Goal: Task Accomplishment & Management: Use online tool/utility

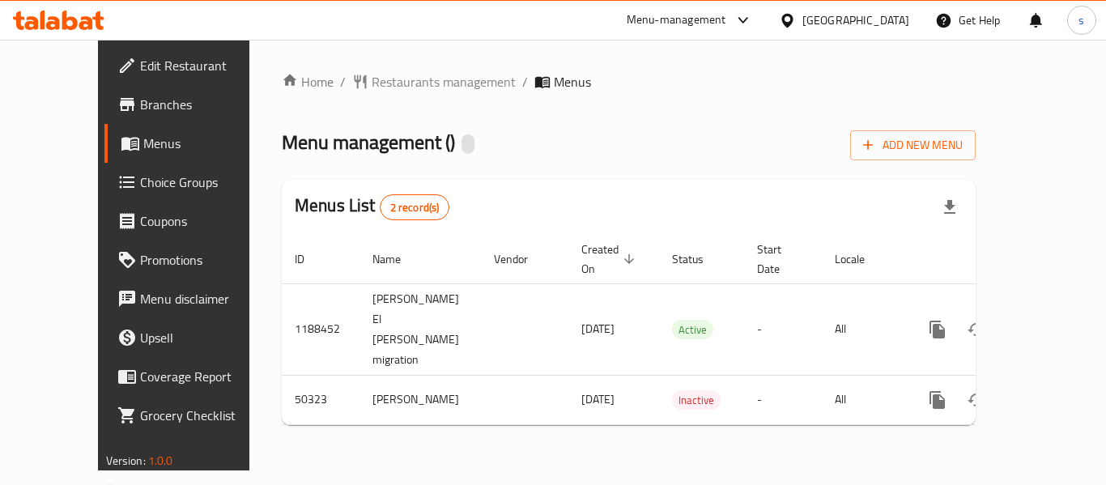
click at [140, 178] on span "Choice Groups" at bounding box center [205, 182] width 130 height 19
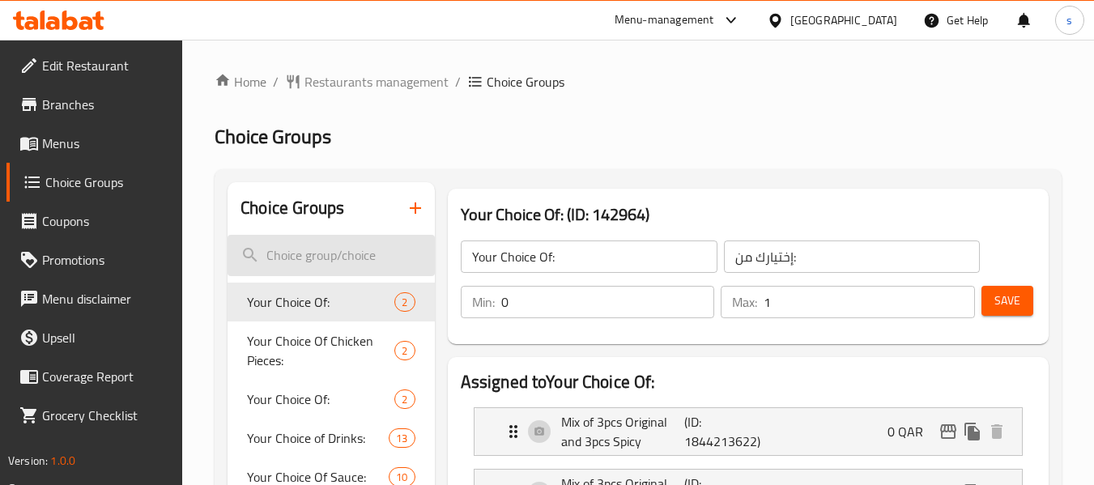
click at [310, 263] on input "search" at bounding box center [331, 255] width 207 height 41
paste input "Your choice of sauce:"
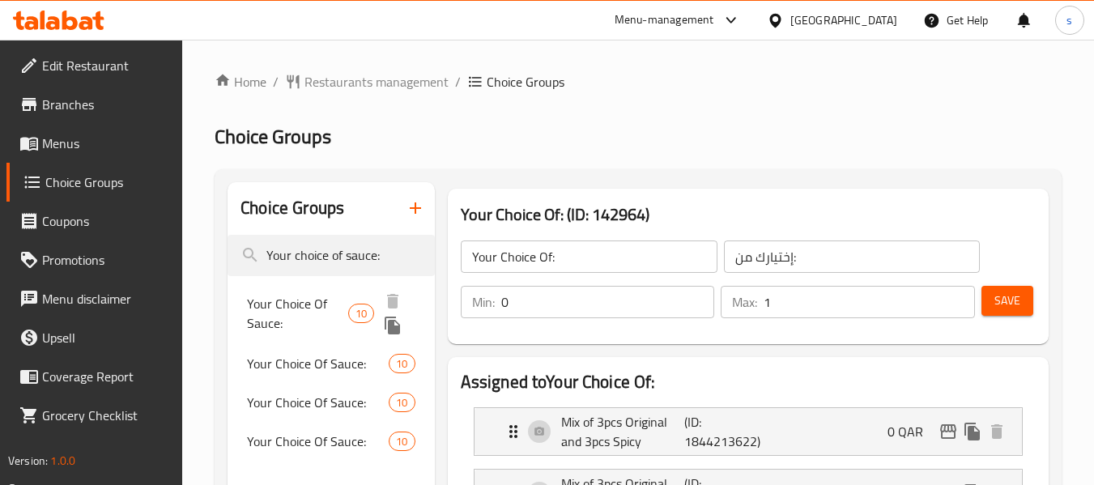
type input "Your choice of sauce:"
drag, startPoint x: 317, startPoint y: 300, endPoint x: 442, endPoint y: 312, distance: 126.1
click at [317, 300] on span "Your Choice Of Sauce:" at bounding box center [297, 313] width 100 height 39
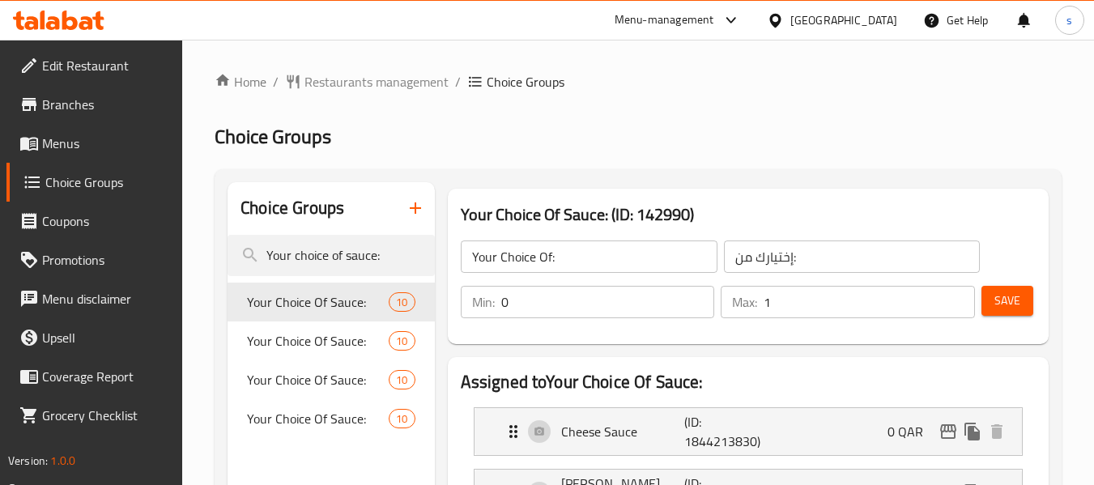
type input "Your Choice Of Sauce:"
type input "اختيارك من الصوص:"
type input "2"
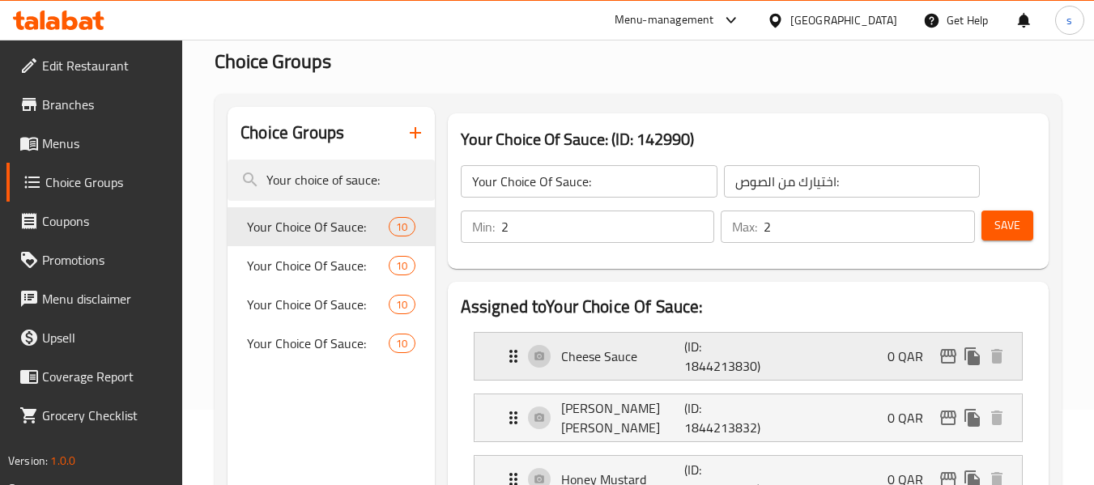
scroll to position [162, 0]
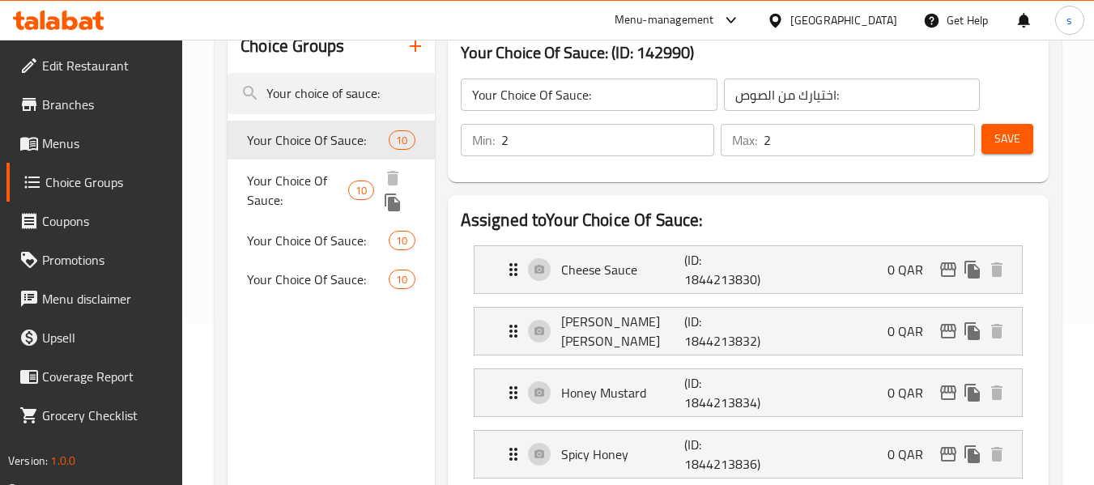
click at [324, 185] on span "Your Choice Of Sauce:" at bounding box center [297, 190] width 100 height 39
type input "1"
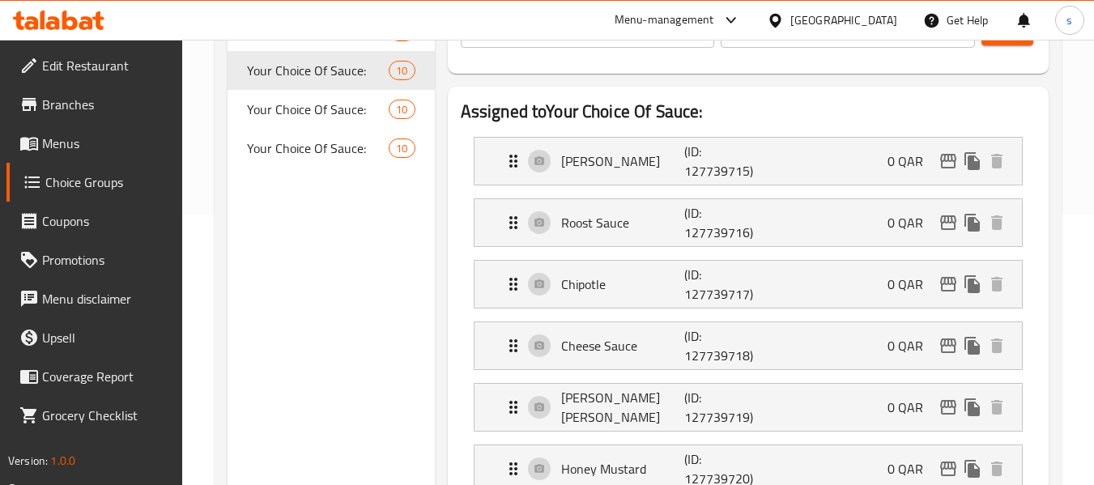
scroll to position [243, 0]
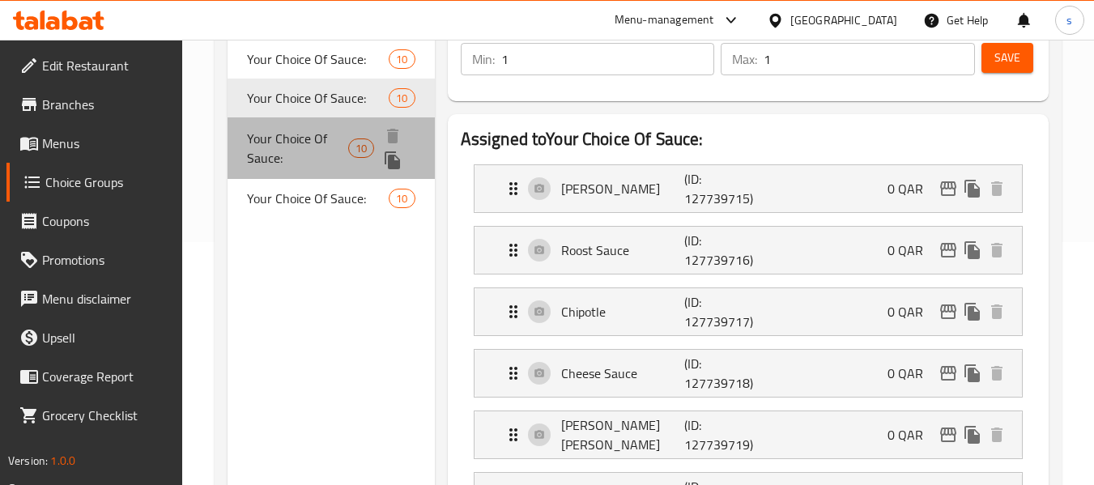
click at [323, 147] on span "Your Choice Of Sauce:" at bounding box center [297, 148] width 100 height 39
type input "6"
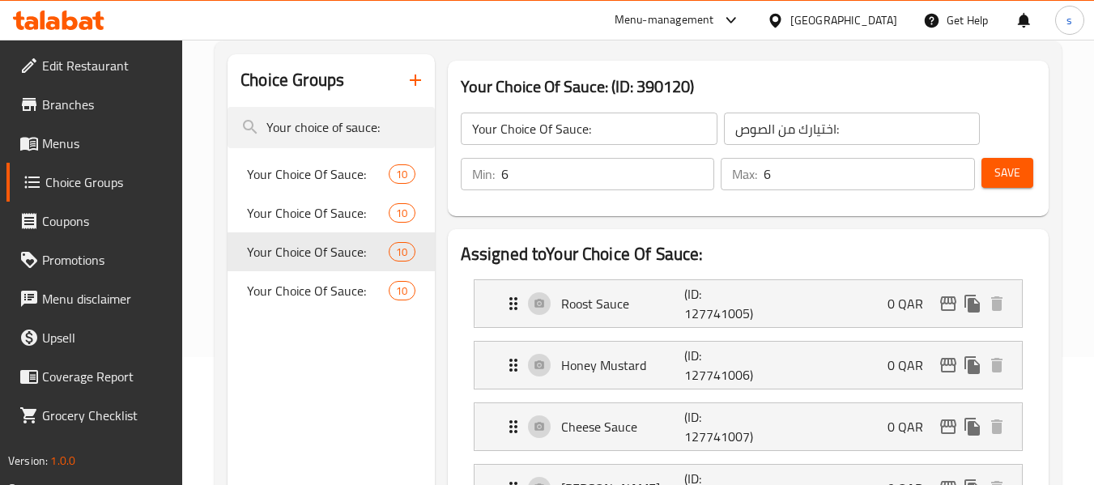
scroll to position [81, 0]
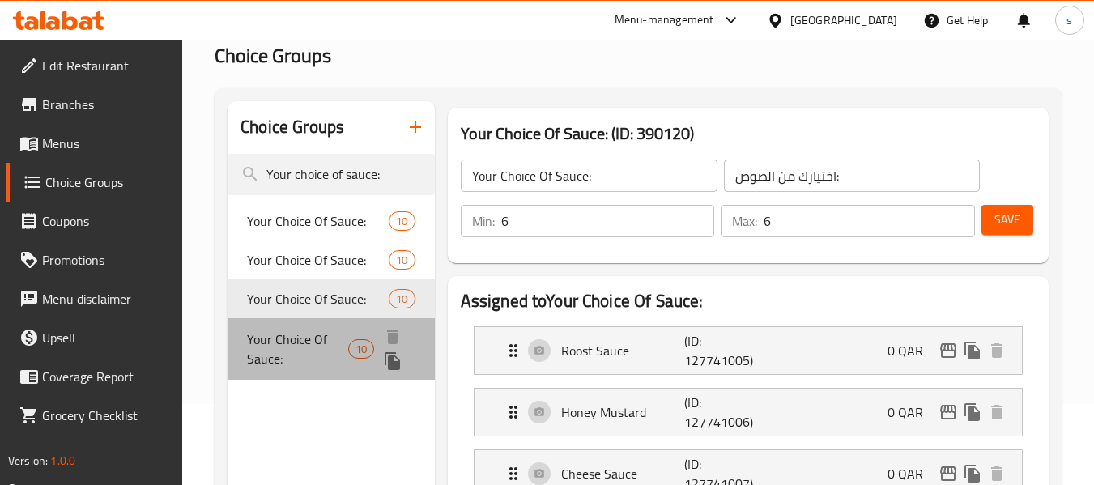
click at [320, 347] on span "Your Choice Of Sauce:" at bounding box center [297, 349] width 100 height 39
type input "إختيارك من الصوص:"
type input "1"
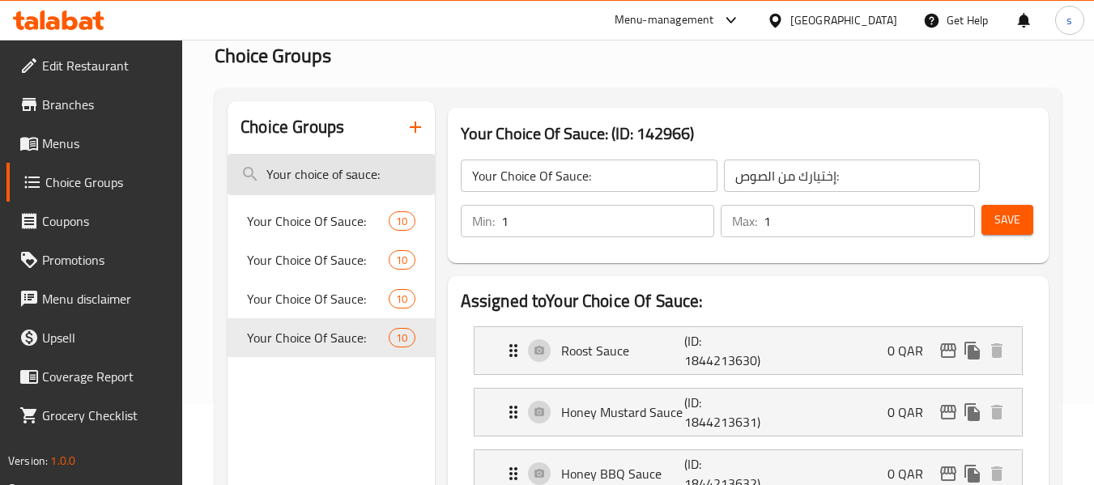
click at [296, 181] on input "Your choice of sauce:" at bounding box center [331, 174] width 207 height 41
paste input "ide dishes"
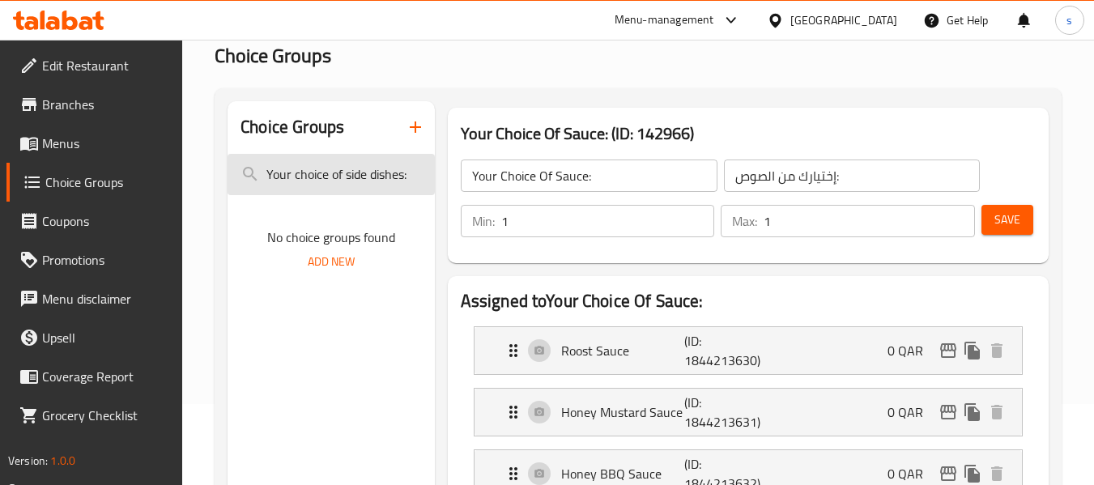
click at [364, 174] on input "Your choice of side dishes:" at bounding box center [331, 174] width 207 height 41
paste input "additional sauce"
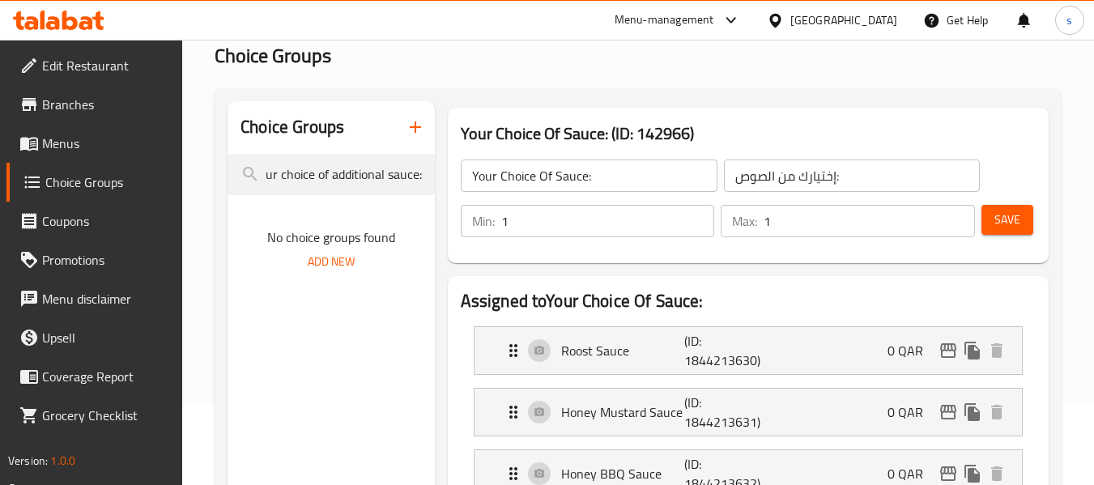
type input "Your choice of additional sauce:"
click at [791, 16] on div at bounding box center [778, 20] width 23 height 18
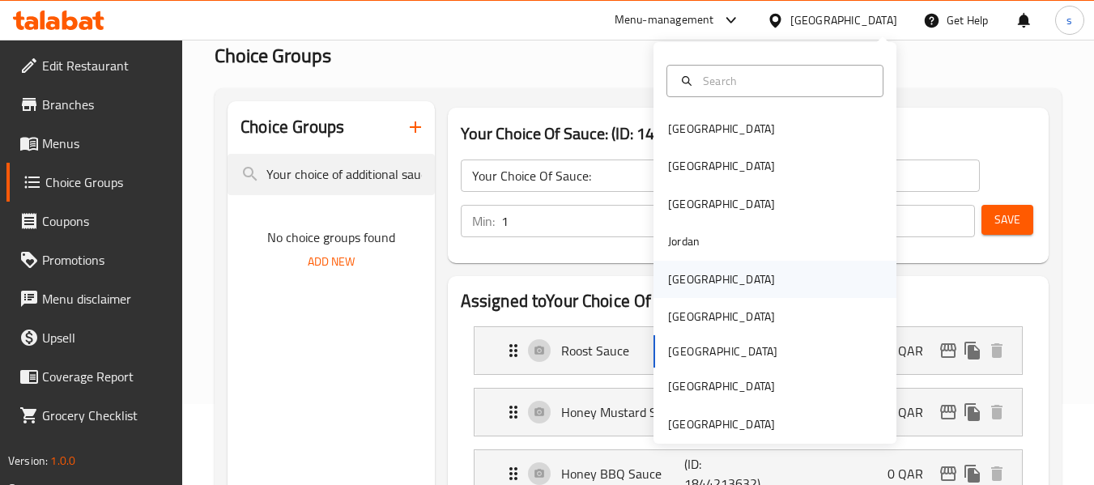
click at [679, 279] on div "[GEOGRAPHIC_DATA]" at bounding box center [721, 280] width 107 height 18
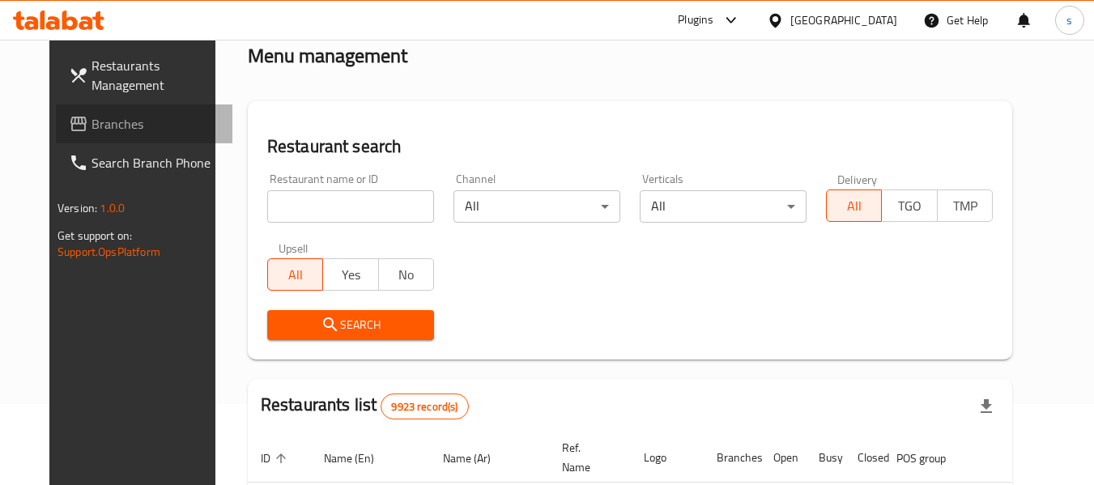
click at [125, 122] on span "Branches" at bounding box center [156, 123] width 128 height 19
click at [305, 212] on input "search" at bounding box center [350, 206] width 167 height 32
click at [113, 125] on span "Branches" at bounding box center [156, 123] width 128 height 19
click at [92, 115] on span "Branches" at bounding box center [156, 123] width 128 height 19
click at [92, 134] on span "Branches" at bounding box center [156, 123] width 128 height 19
